Goal: Task Accomplishment & Management: Manage account settings

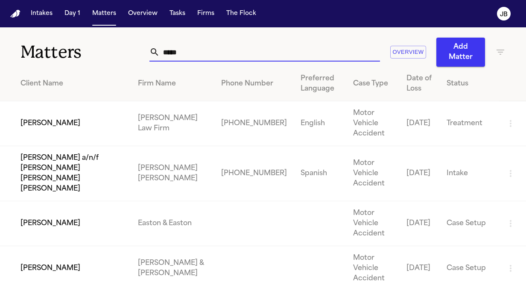
drag, startPoint x: 186, startPoint y: 58, endPoint x: 129, endPoint y: 42, distance: 58.5
click at [129, 42] on div "Matters ***** Overview Add Matter" at bounding box center [263, 46] width 526 height 39
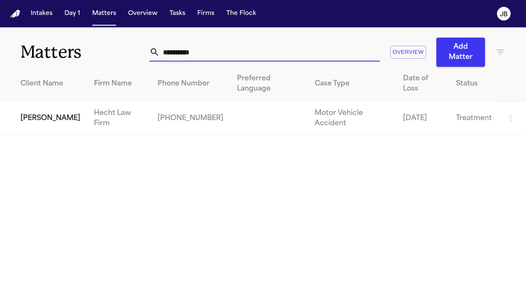
type input "**********"
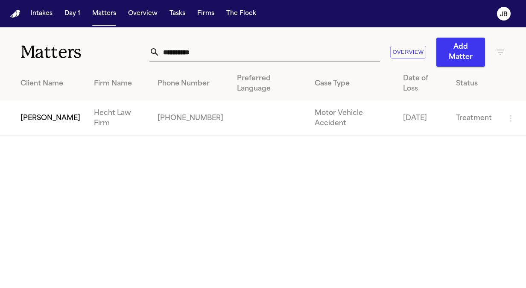
click at [34, 101] on td "[PERSON_NAME]" at bounding box center [43, 118] width 87 height 35
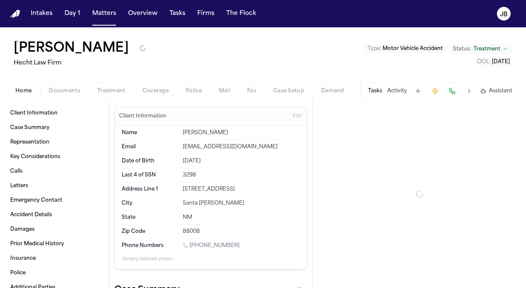
type textarea "*"
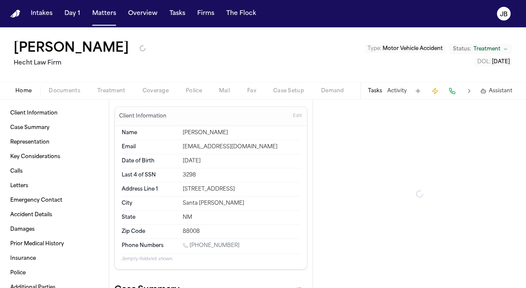
type textarea "*"
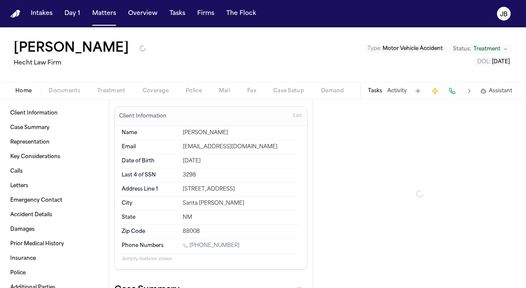
type textarea "*"
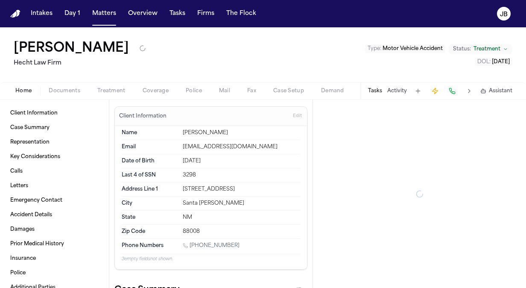
type textarea "*"
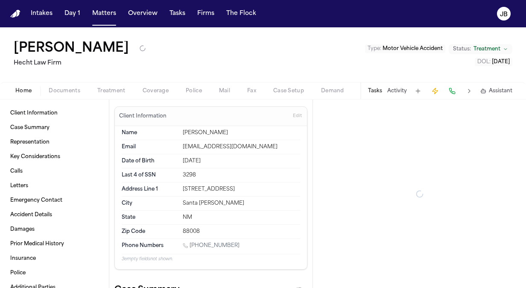
type textarea "*"
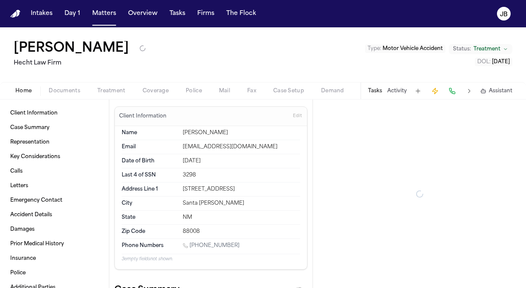
type textarea "*"
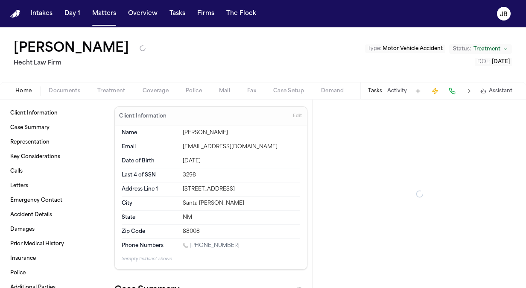
type textarea "*"
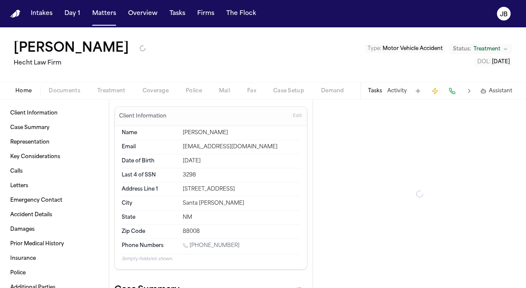
type textarea "*"
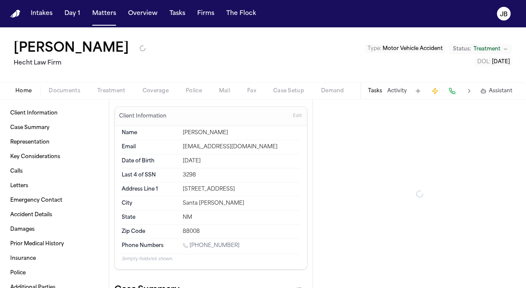
type textarea "*"
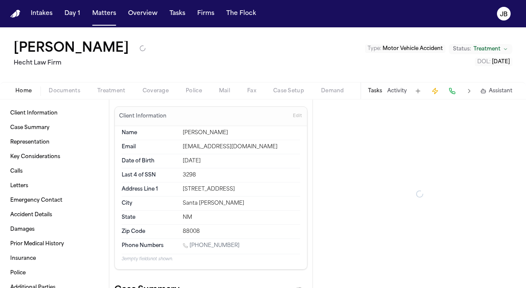
type textarea "*"
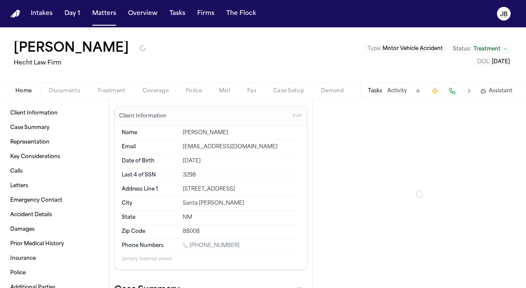
type textarea "*"
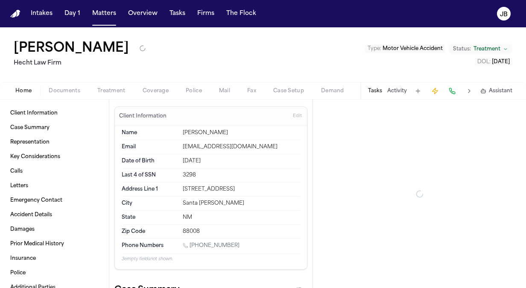
type textarea "*"
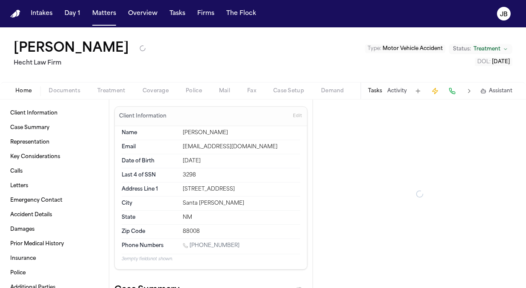
type textarea "*"
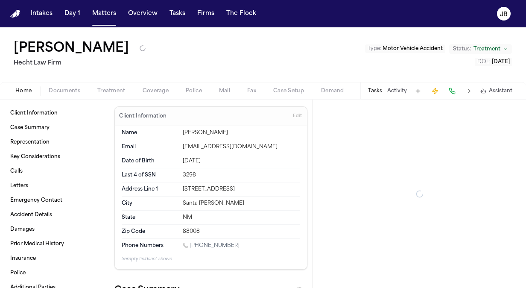
type textarea "*"
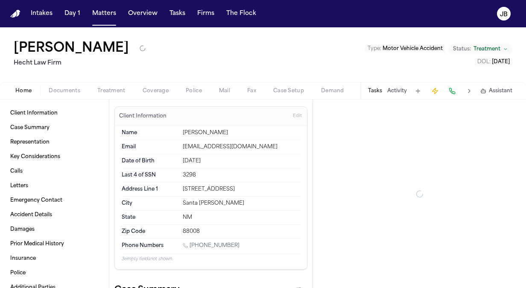
type textarea "*"
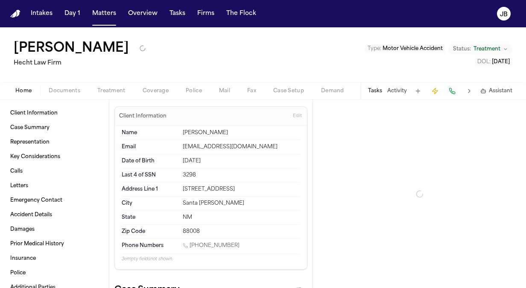
type textarea "*"
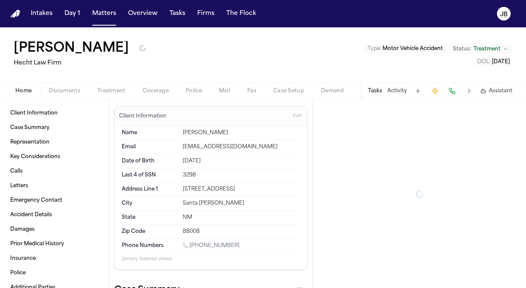
type textarea "*"
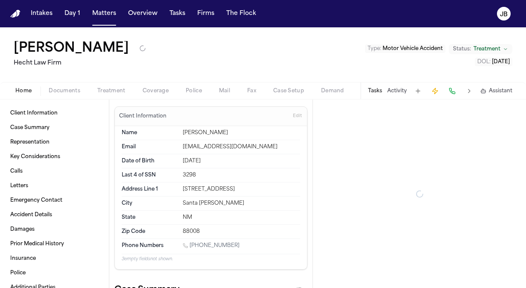
type textarea "*"
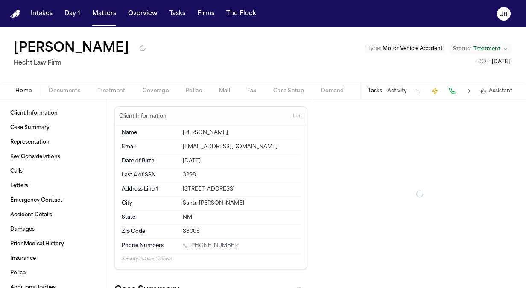
type textarea "*"
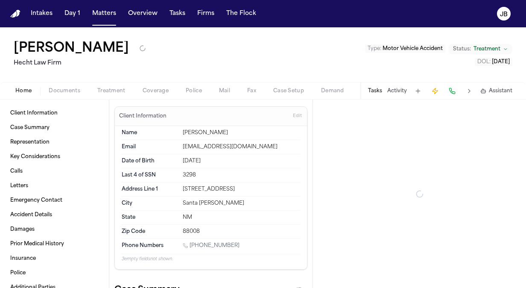
type textarea "*"
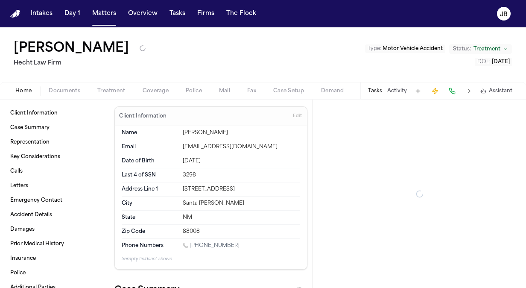
type textarea "*"
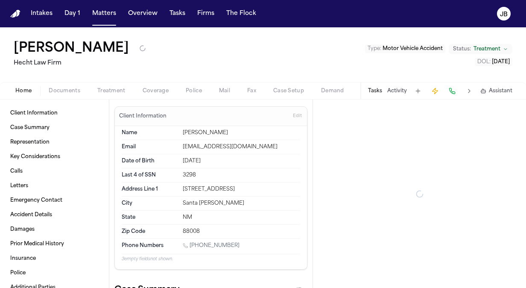
type textarea "*"
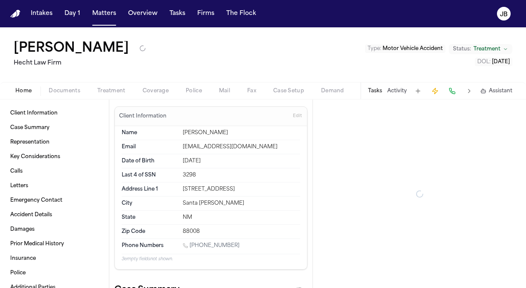
type textarea "*"
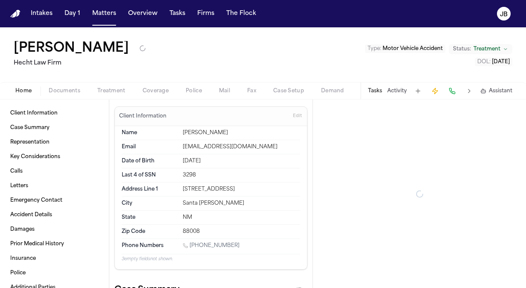
type textarea "*"
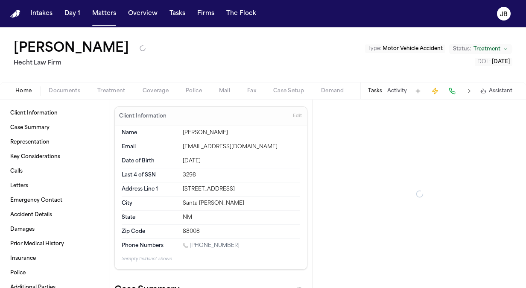
type textarea "*"
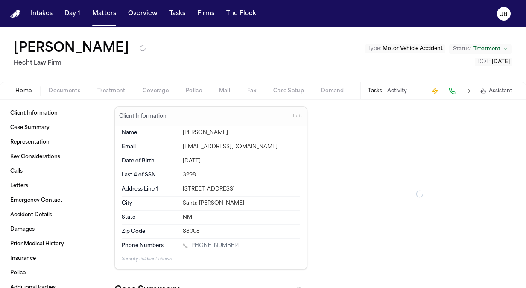
type textarea "*"
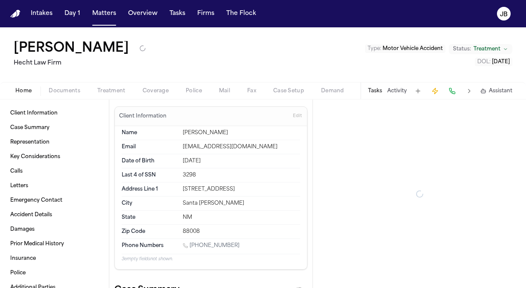
type textarea "*"
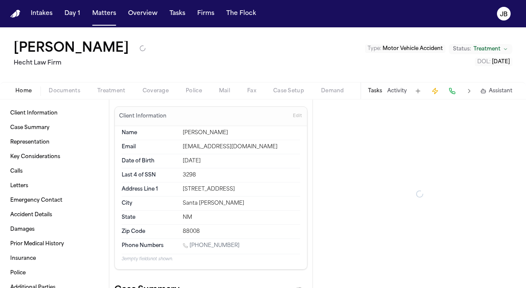
type textarea "*"
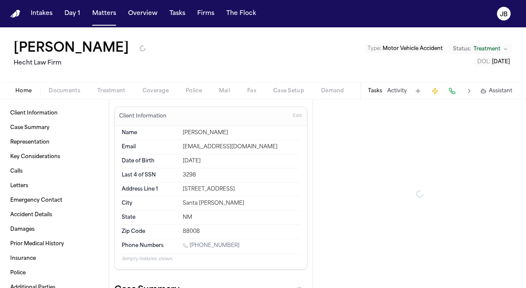
type textarea "*"
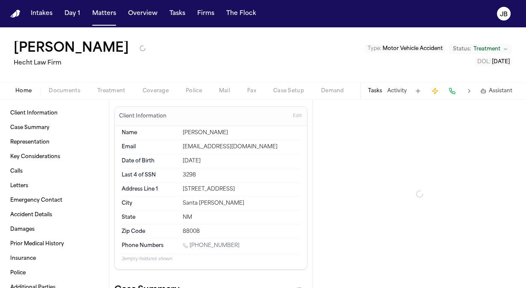
type textarea "*"
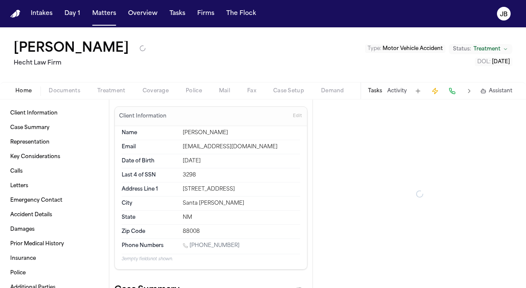
type textarea "*"
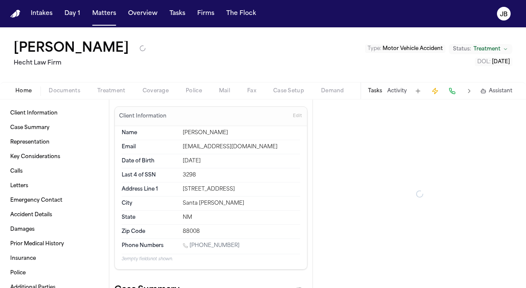
type textarea "*"
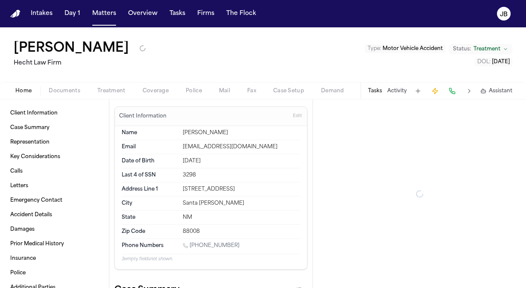
type textarea "*"
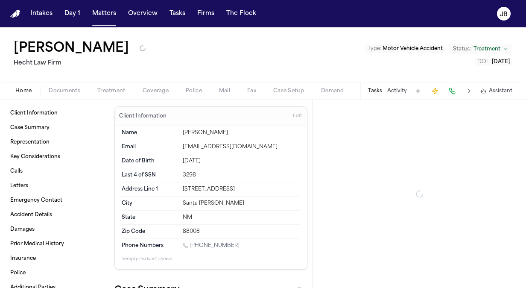
type textarea "*"
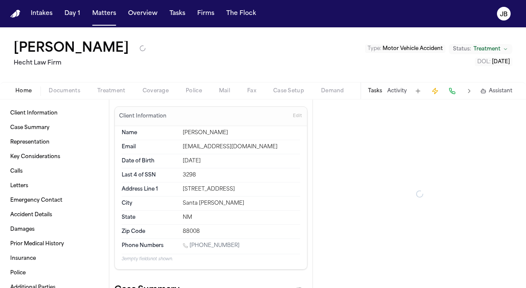
type textarea "*"
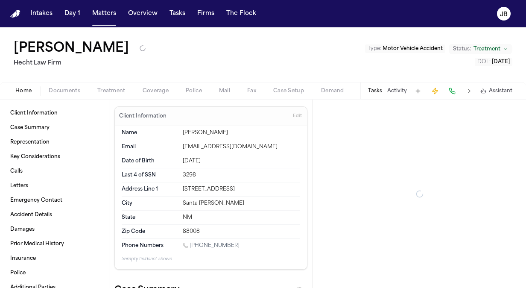
type textarea "*"
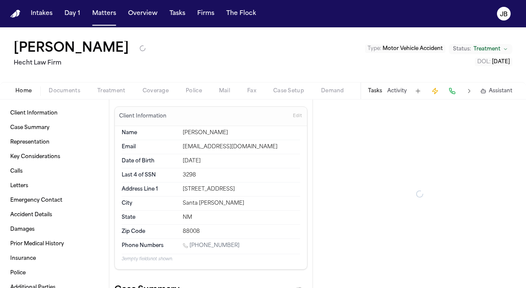
type textarea "*"
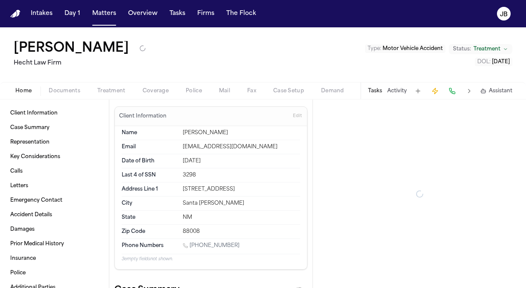
type textarea "*"
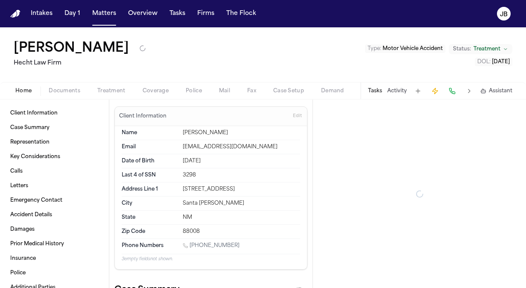
type textarea "*"
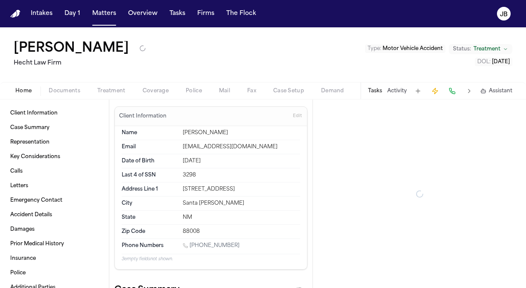
type textarea "*"
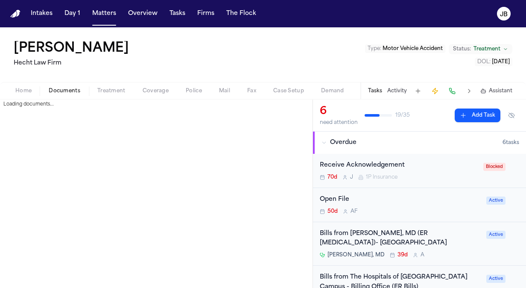
click at [68, 87] on button "Documents" at bounding box center [64, 91] width 49 height 10
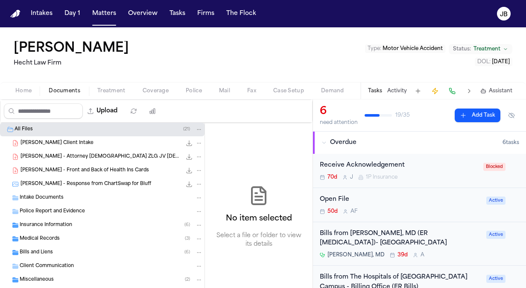
click at [72, 249] on div "Bills and Liens ( 6 )" at bounding box center [111, 253] width 183 height 8
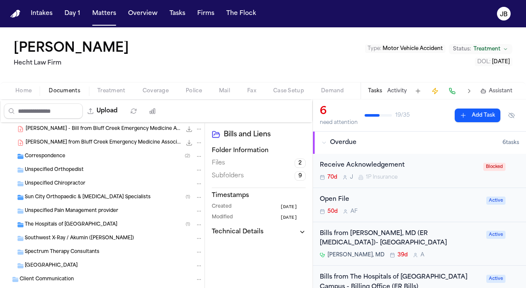
scroll to position [138, 0]
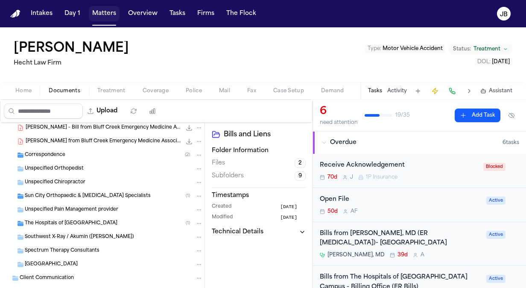
click at [100, 7] on button "Matters" at bounding box center [104, 13] width 31 height 15
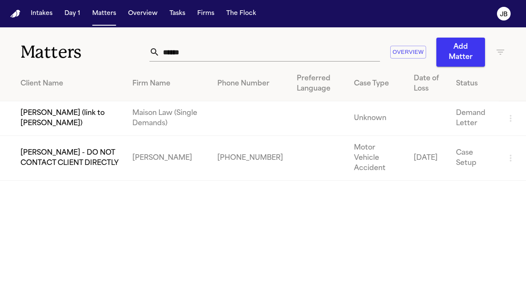
click at [13, 14] on img "Home" at bounding box center [15, 14] width 10 height 8
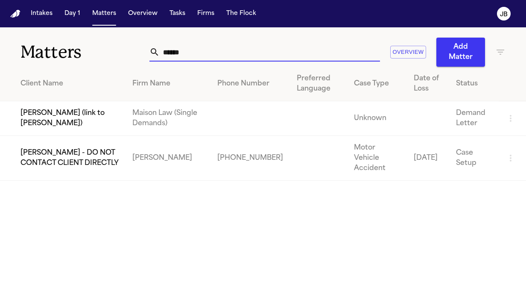
drag, startPoint x: 270, startPoint y: 52, endPoint x: 87, endPoint y: 60, distance: 183.4
click at [87, 60] on div "Matters ****** Overview Add Matter" at bounding box center [263, 46] width 526 height 39
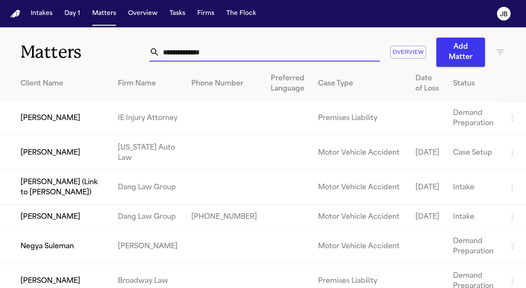
click at [441, 54] on button "Add Matter" at bounding box center [460, 52] width 49 height 29
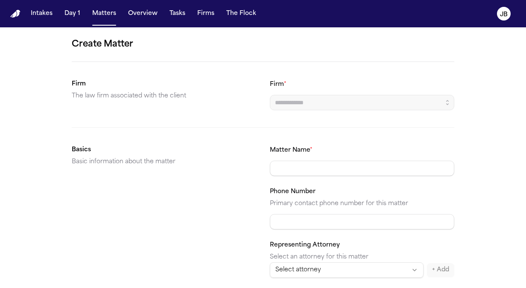
click at [299, 105] on input "Firm *" at bounding box center [362, 102] width 184 height 15
click at [325, 100] on input "Firm *" at bounding box center [362, 102] width 184 height 15
type input "*"
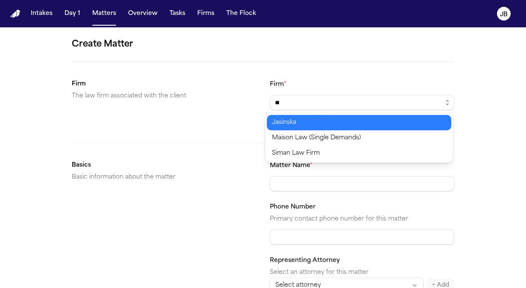
type input "*"
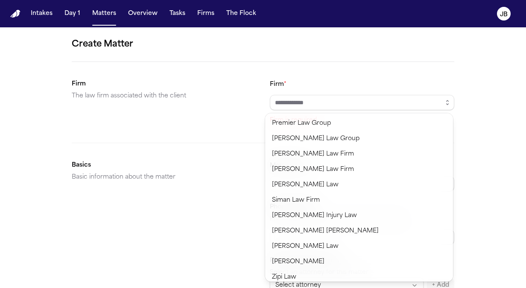
scroll to position [696, 0]
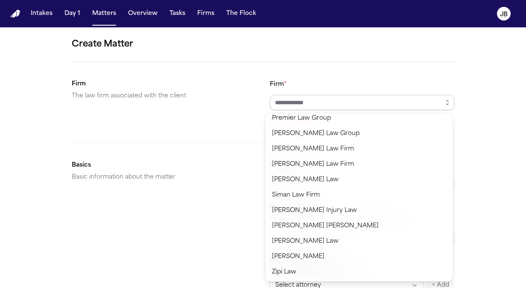
click at [282, 101] on input "Firm *" at bounding box center [362, 102] width 184 height 15
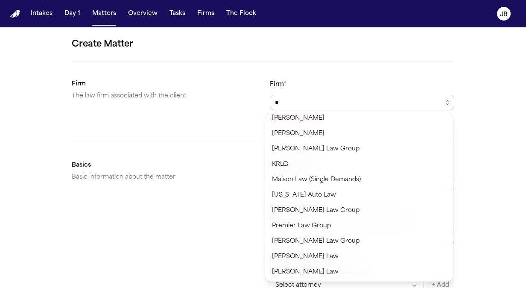
scroll to position [0, 0]
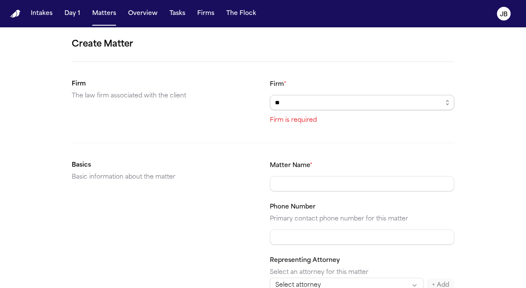
type input "*"
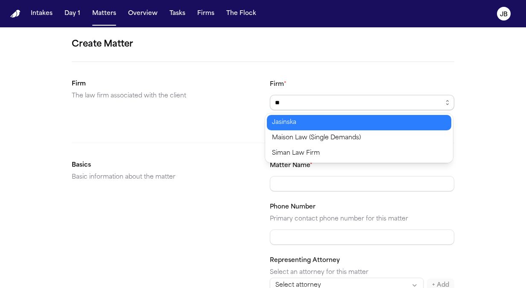
type input "*"
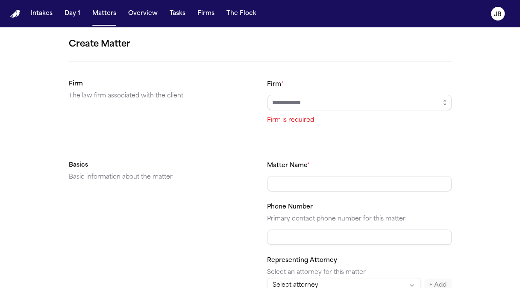
click at [221, 109] on section "Firm The law firm associated with the client Firm * Firm is required" at bounding box center [260, 102] width 383 height 47
click at [102, 9] on button "Matters" at bounding box center [104, 13] width 31 height 15
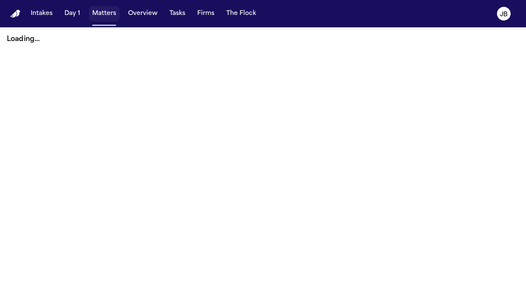
click at [102, 13] on button "Matters" at bounding box center [104, 13] width 31 height 15
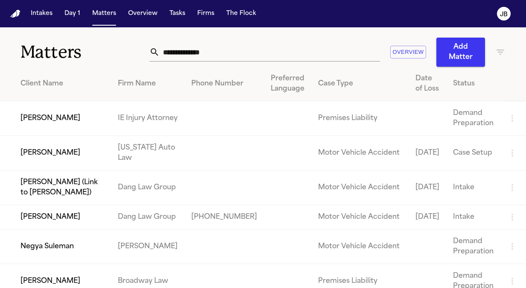
click at [215, 46] on input "text" at bounding box center [270, 52] width 220 height 19
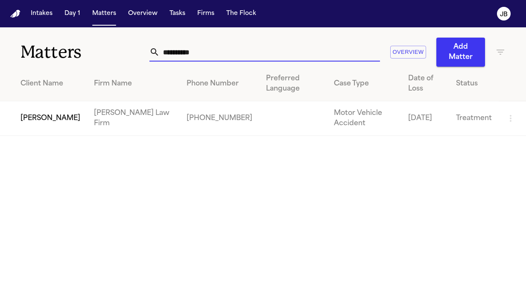
type input "**********"
click at [29, 112] on td "[PERSON_NAME]" at bounding box center [43, 118] width 87 height 35
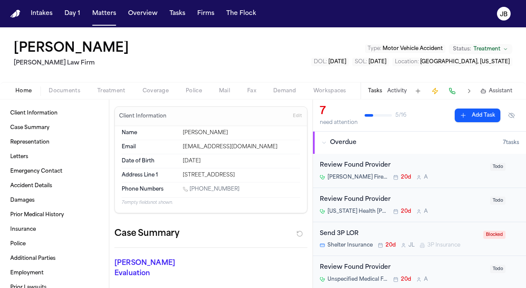
click at [69, 89] on span "Documents" at bounding box center [65, 91] width 32 height 7
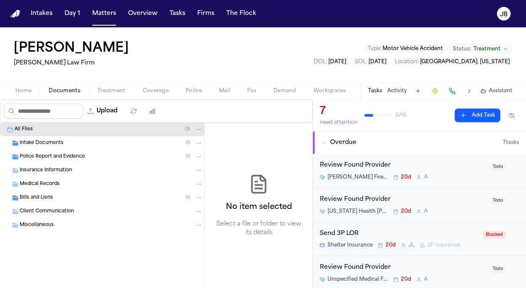
click at [26, 196] on span "Bills and Liens" at bounding box center [36, 197] width 33 height 7
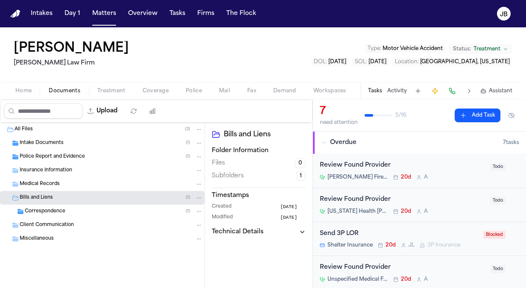
click at [39, 209] on span "Correspondence" at bounding box center [45, 211] width 41 height 7
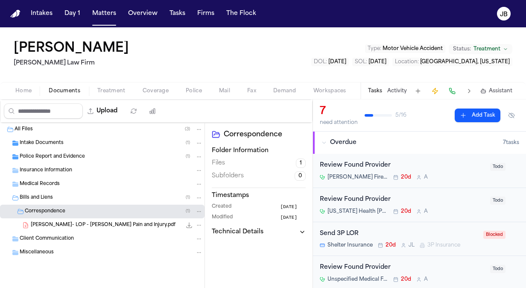
click at [86, 225] on span "[PERSON_NAME]- LOP - [PERSON_NAME] Pain and Injury.pdf" at bounding box center [103, 225] width 145 height 7
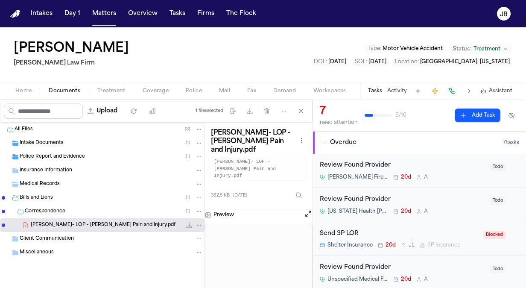
click at [189, 223] on icon "File: J. Clark- LOP - Davis Pain and Injury.pdf" at bounding box center [189, 225] width 7 height 7
